Goal: Task Accomplishment & Management: Use online tool/utility

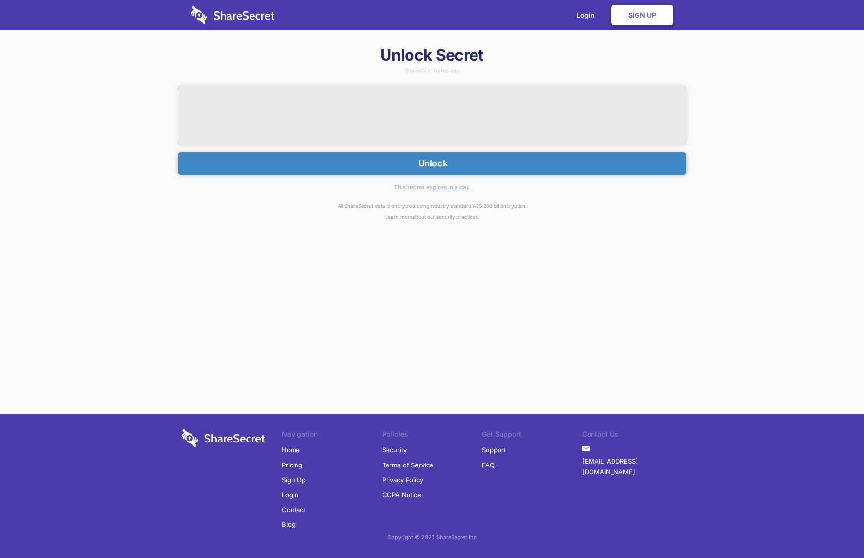
click at [400, 159] on button "Unlock" at bounding box center [432, 163] width 509 height 22
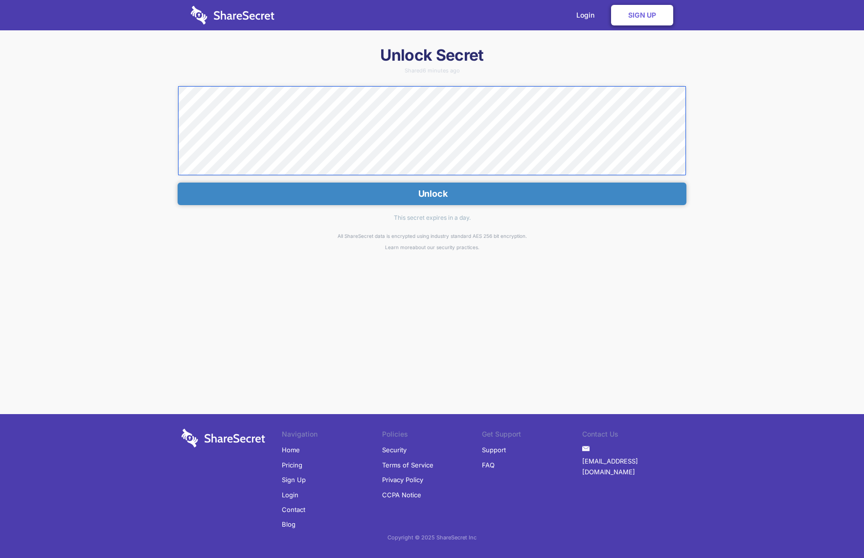
click at [72, 56] on div "Unlock Secret Shared 6 minutes ago Unlock This secret expires in a day. All Sha…" at bounding box center [432, 220] width 864 height 351
click at [590, 13] on link "Login" at bounding box center [587, 15] width 43 height 30
click at [157, 89] on div "Unlock Secret Shared 6 minutes ago Unlock This secret expires in a day. All Sha…" at bounding box center [432, 220] width 864 height 351
click at [153, 71] on div "Unlock Secret Shared 6 minutes ago Unlock This secret expires in a day. All Sha…" at bounding box center [432, 220] width 864 height 351
click at [391, 177] on div "Unlock" at bounding box center [432, 145] width 509 height 119
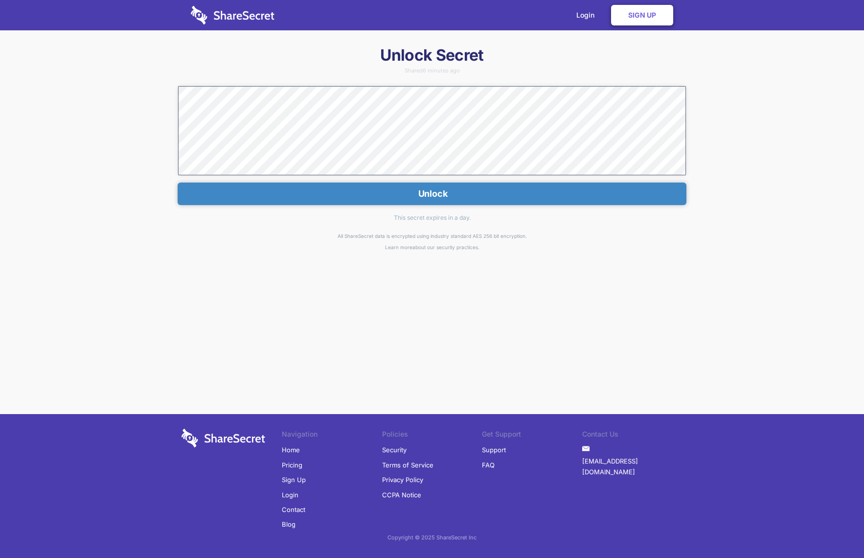
click at [388, 191] on button "Unlock" at bounding box center [432, 193] width 509 height 22
click at [586, 14] on link "Login" at bounding box center [587, 15] width 43 height 30
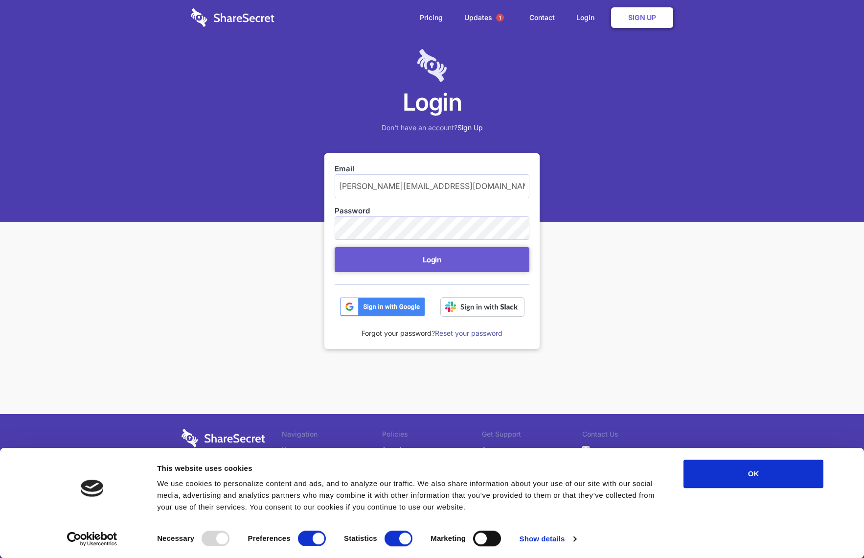
type input "[PERSON_NAME][EMAIL_ADDRESS][DOMAIN_NAME]"
click at [761, 473] on button "OK" at bounding box center [753, 473] width 140 height 28
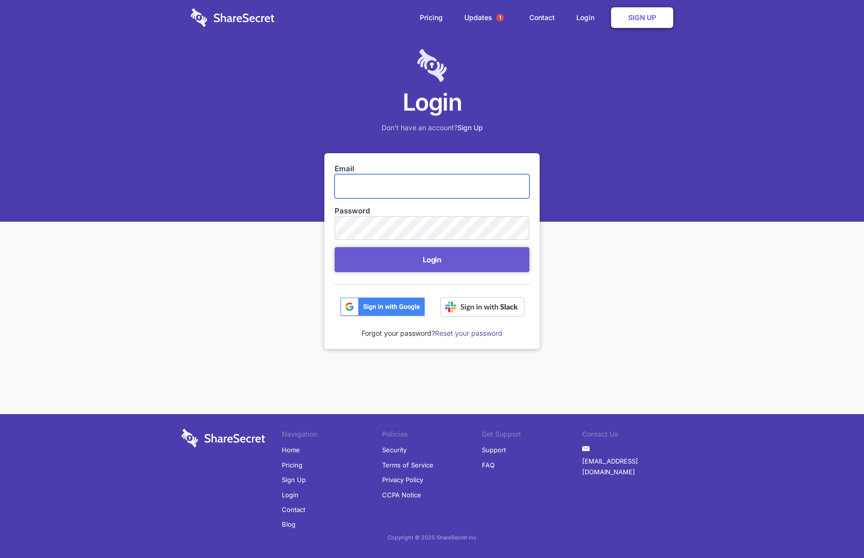
paste input "m365 login: eric.koda@hammercreative.com pw: ForceSoundTulip753="
drag, startPoint x: 343, startPoint y: 185, endPoint x: 262, endPoint y: 191, distance: 81.4
click at [262, 191] on div "Login Don't have an account? Sign Up Email m365 login: eric.koda@hammercreative…" at bounding box center [432, 253] width 864 height 507
click at [389, 189] on input "m365 login: eric.koda@hammercreative.com pw: ForceSoundTulip753=" at bounding box center [432, 185] width 195 height 23
drag, startPoint x: 384, startPoint y: 187, endPoint x: 17, endPoint y: 189, distance: 367.3
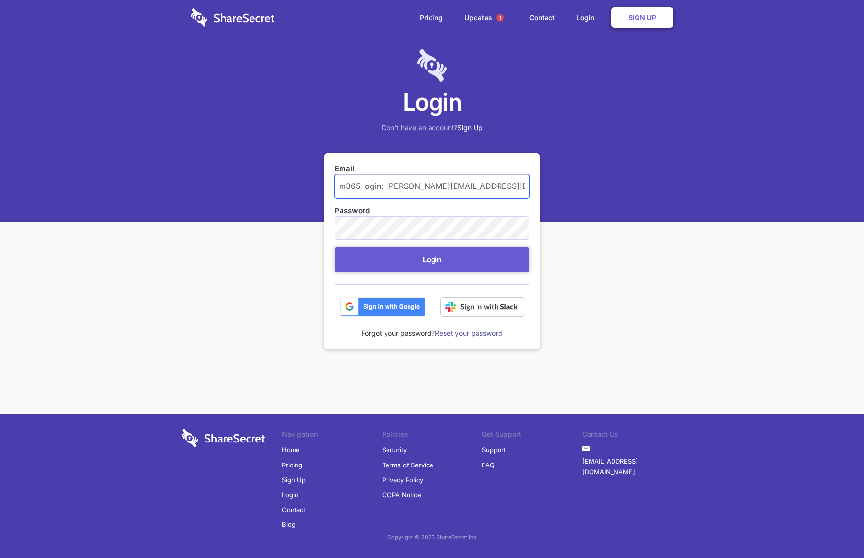
click at [17, 189] on div "Login Don't have an account? Sign Up Email m365 login: eric.koda@hammercreative…" at bounding box center [432, 253] width 864 height 507
drag, startPoint x: 462, startPoint y: 185, endPoint x: 656, endPoint y: 186, distance: 193.7
click at [656, 186] on div "Login Don't have an account? Sign Up Email eric.koda@hammercreative.com pw: For…" at bounding box center [432, 253] width 864 height 507
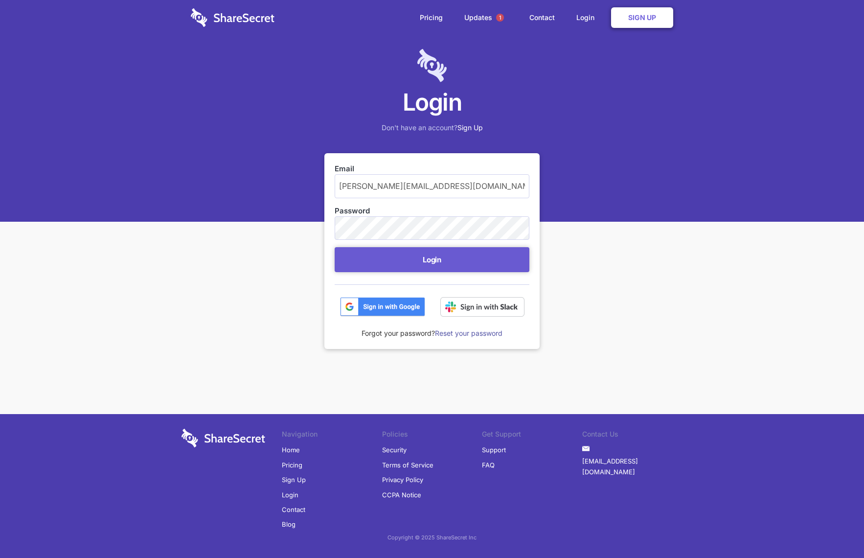
click at [322, 225] on div "Login Don't have an account? Sign Up Email eric.koda@hammercreative.com Passwor…" at bounding box center [432, 253] width 864 height 507
click at [486, 196] on input "eric.koda@hammercreative.com pw: ForceSoundTulip753=" at bounding box center [432, 185] width 195 height 23
drag, startPoint x: 478, startPoint y: 190, endPoint x: 576, endPoint y: 189, distance: 98.3
click at [576, 189] on div "Login Don't have an account? Sign Up Email eric.koda@hammercreative.com pw: For…" at bounding box center [432, 253] width 864 height 507
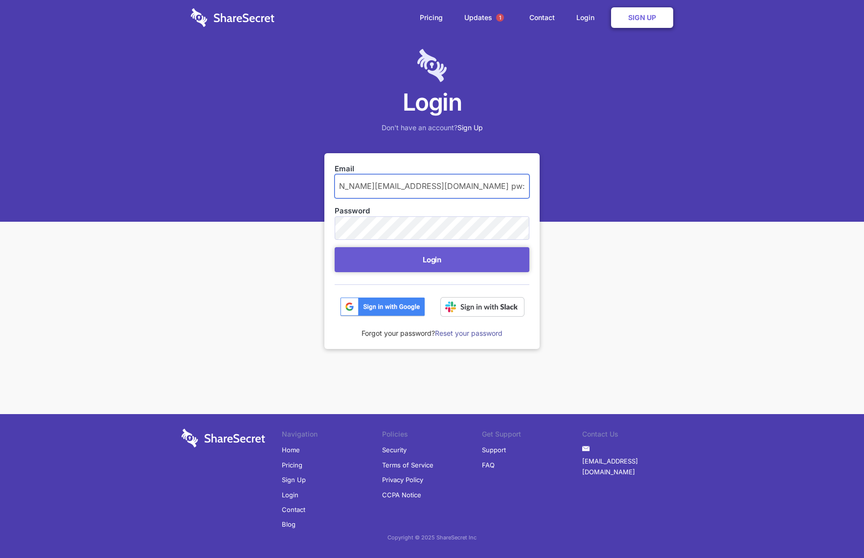
scroll to position [0, 0]
drag, startPoint x: 479, startPoint y: 186, endPoint x: 455, endPoint y: 198, distance: 26.5
click at [455, 198] on form "Email eric.koda@hammercreative.com pw: Password Login" at bounding box center [432, 239] width 195 height 153
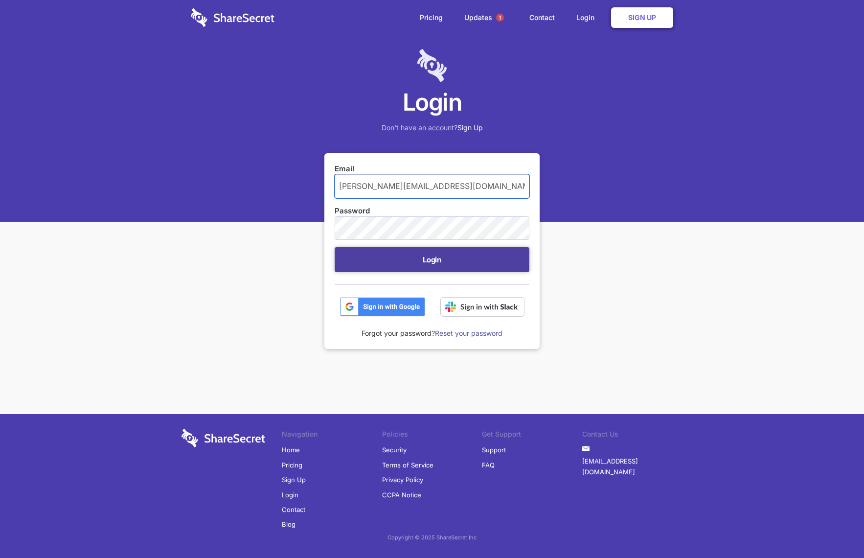
type input "[PERSON_NAME][EMAIL_ADDRESS][DOMAIN_NAME]"
click at [458, 250] on button "Login" at bounding box center [432, 259] width 195 height 25
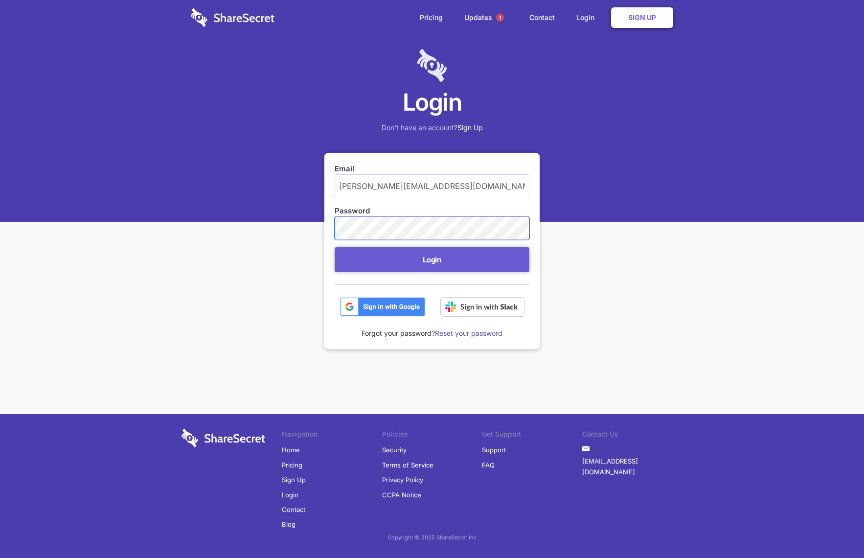
click at [273, 236] on div "Login Don't have an account? Sign Up Email eric.koda@hammercreative.com Passwor…" at bounding box center [432, 253] width 864 height 507
click at [471, 179] on input "[PERSON_NAME][EMAIL_ADDRESS][DOMAIN_NAME]" at bounding box center [432, 185] width 195 height 23
click at [377, 166] on label "Email" at bounding box center [432, 168] width 195 height 11
click at [377, 174] on input "[PERSON_NAME][EMAIL_ADDRESS][DOMAIN_NAME]" at bounding box center [432, 185] width 195 height 23
click at [146, 255] on div "Login Don't have an account? Sign Up Email eric.koda@hammercreative.com Passwor…" at bounding box center [432, 253] width 864 height 507
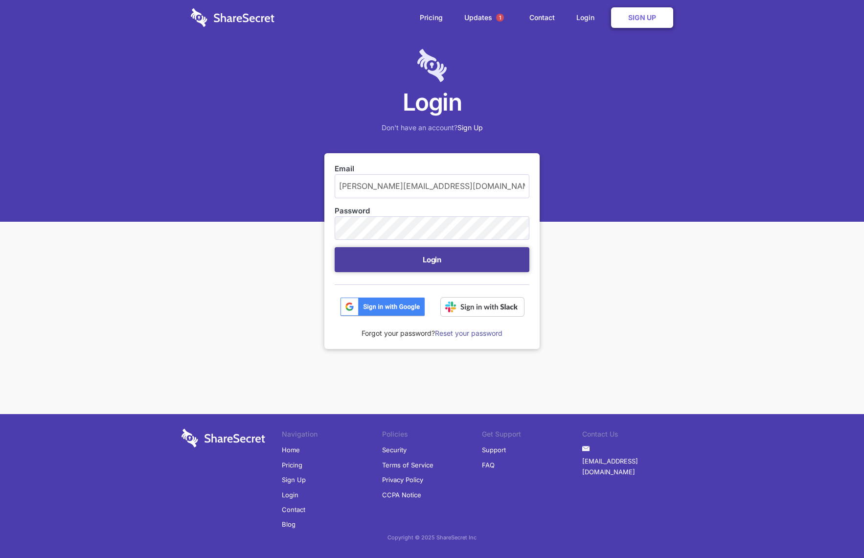
click at [394, 271] on button "Login" at bounding box center [432, 259] width 195 height 25
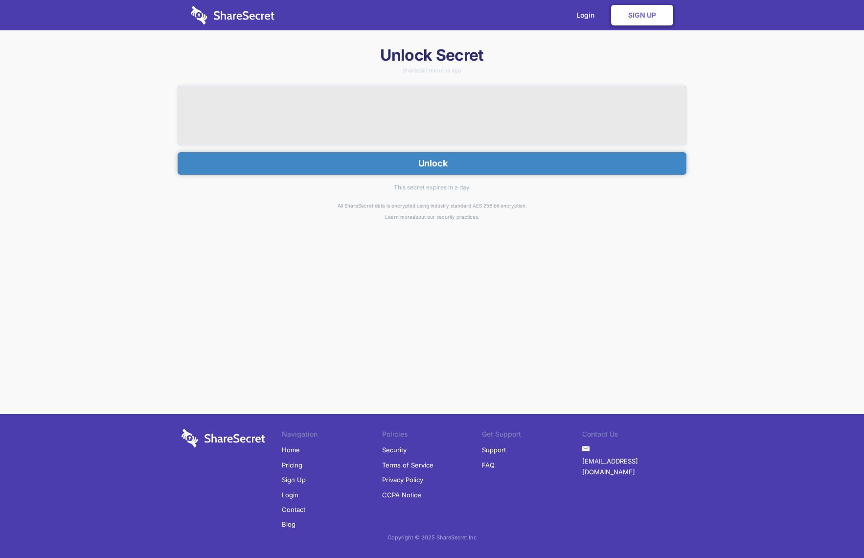
click at [433, 157] on button "Unlock" at bounding box center [432, 163] width 509 height 22
